Goal: Find specific page/section: Find specific page/section

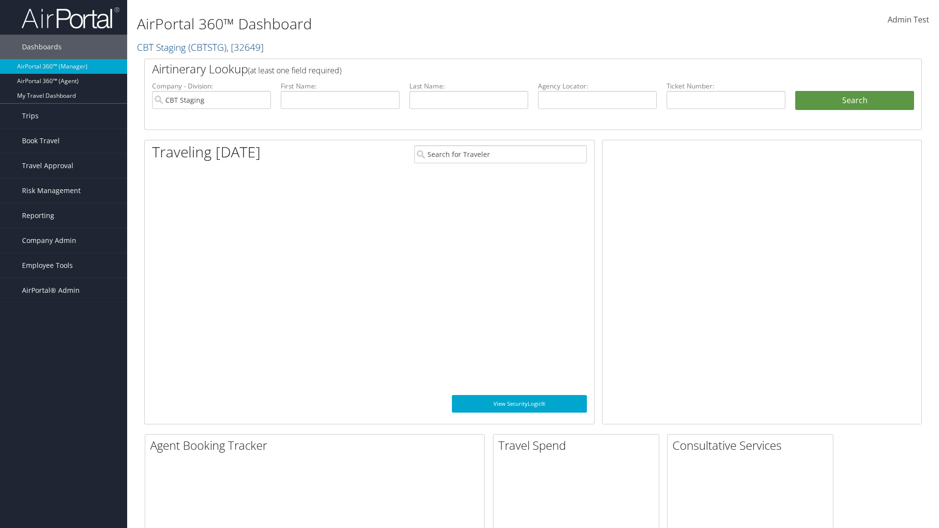
click at [64, 241] on span "Company Admin" at bounding box center [49, 240] width 54 height 24
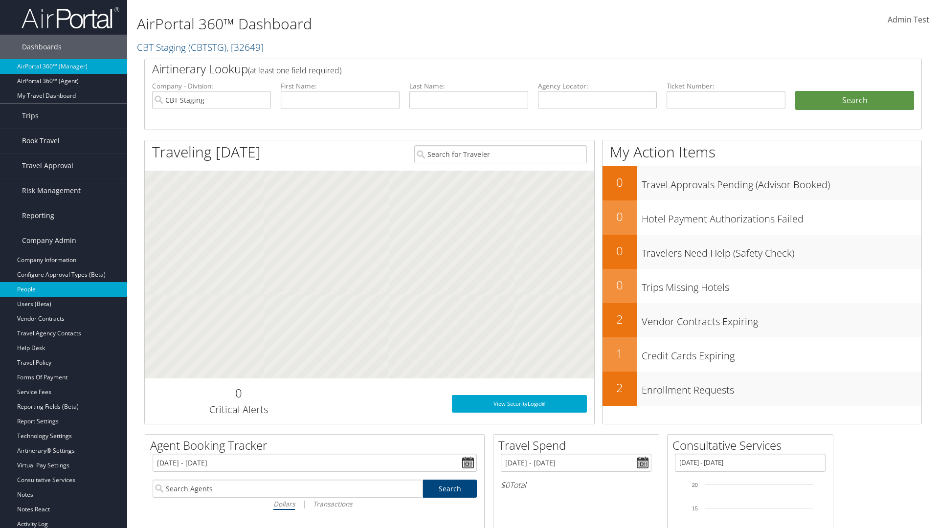
click at [64, 290] on link "People" at bounding box center [63, 289] width 127 height 15
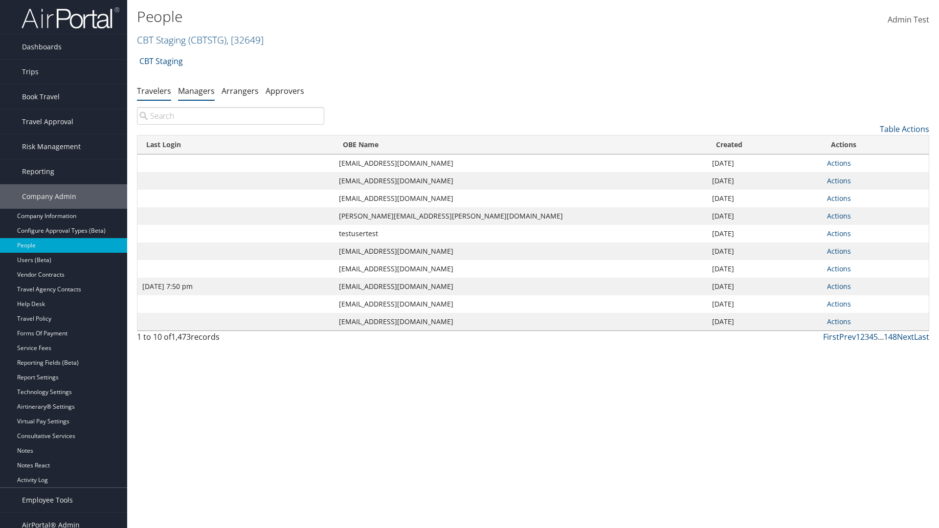
click at [196, 90] on link "Managers" at bounding box center [196, 91] width 37 height 11
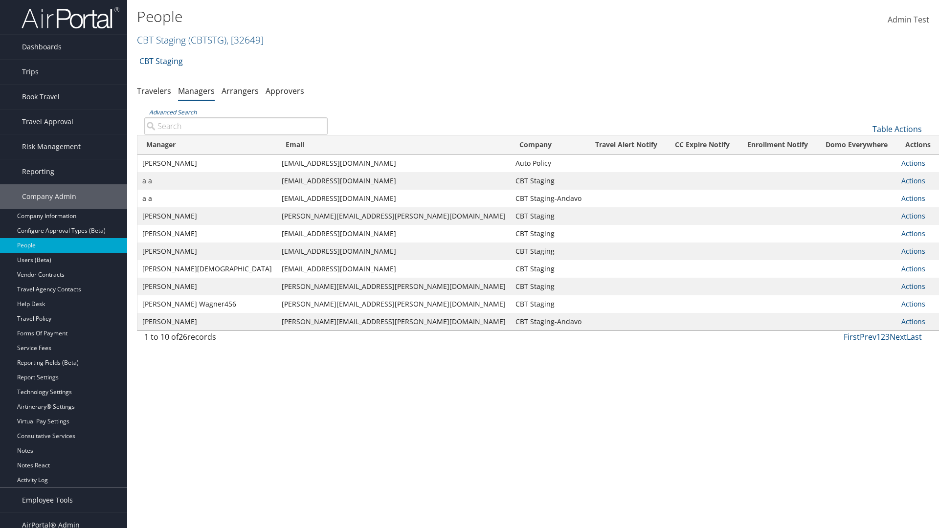
click at [236, 126] on input "Advanced Search" at bounding box center [235, 126] width 183 height 18
type input "Tulio Figarola"
click at [236, 126] on input "Tulio Figarola" at bounding box center [235, 126] width 183 height 18
type input "Non-existing Name"
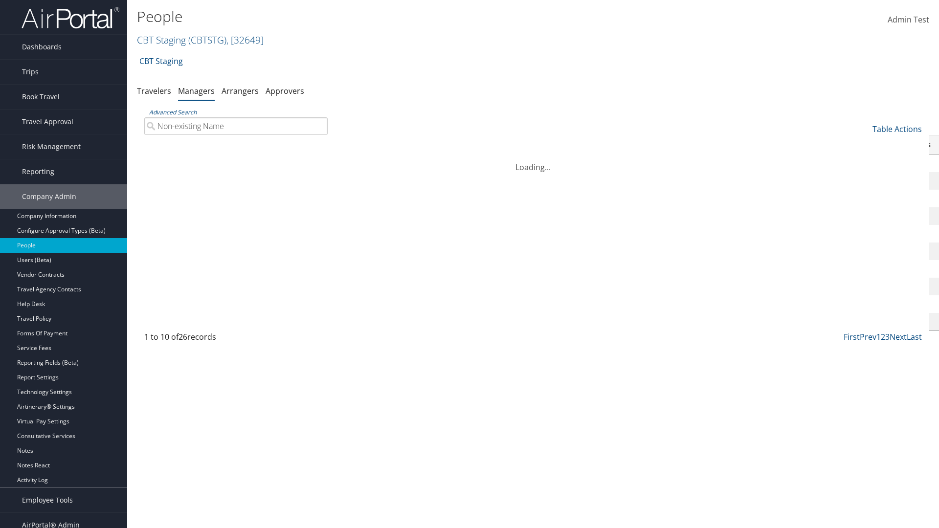
click at [236, 126] on input "Non-existing Name" at bounding box center [235, 126] width 183 height 18
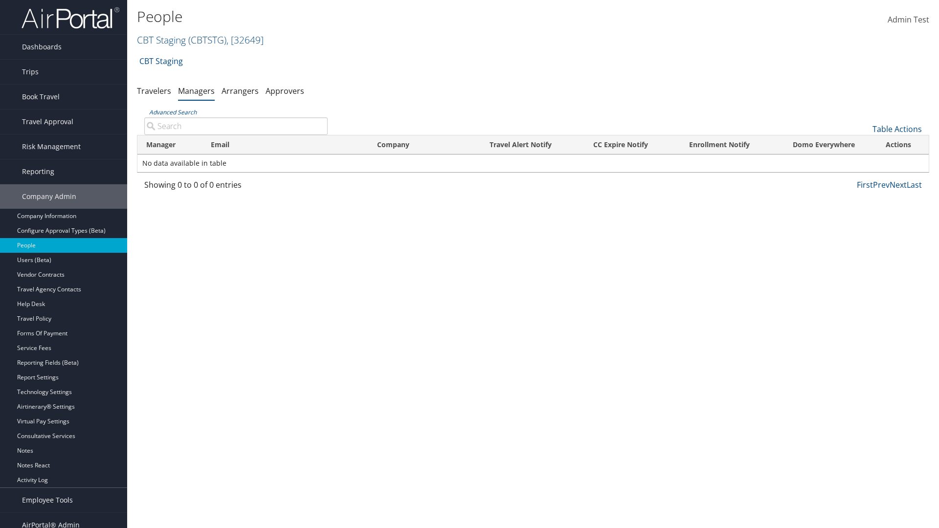
type input "sarah_fig@test1240864.com"
